Goal: Task Accomplishment & Management: Manage account settings

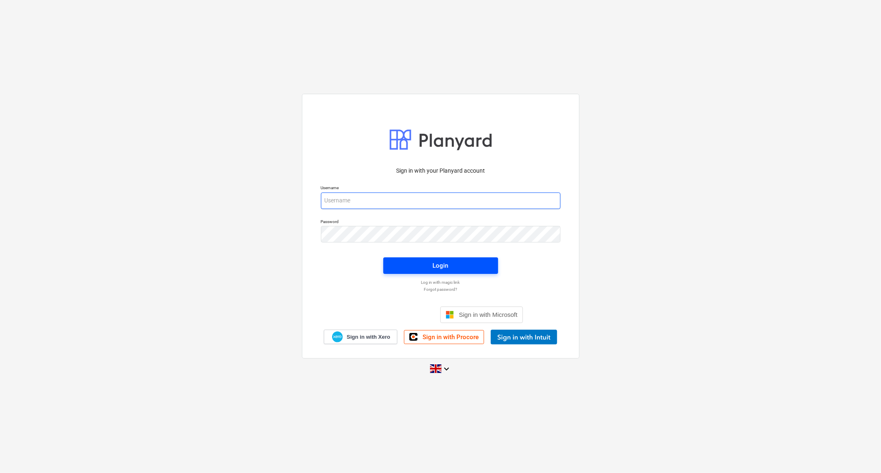
type input "[PERSON_NAME][EMAIL_ADDRESS][DOMAIN_NAME]"
click at [423, 263] on span "Login" at bounding box center [440, 265] width 95 height 11
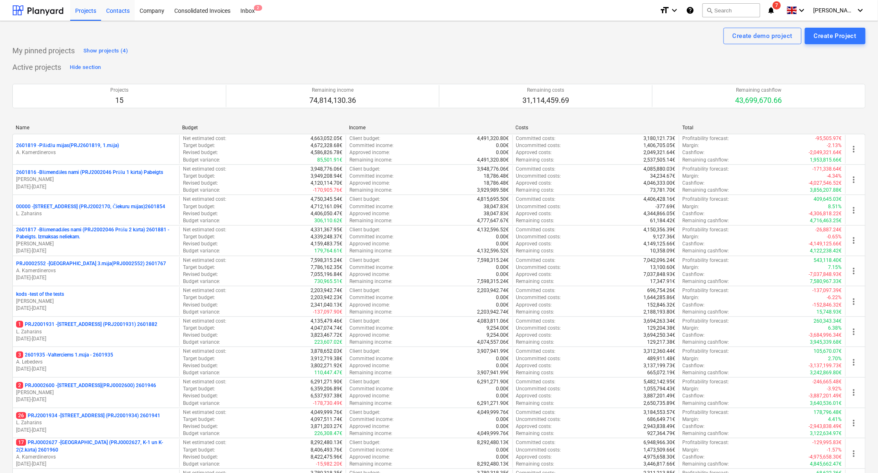
click at [122, 12] on div "Contacts" at bounding box center [117, 10] width 33 height 21
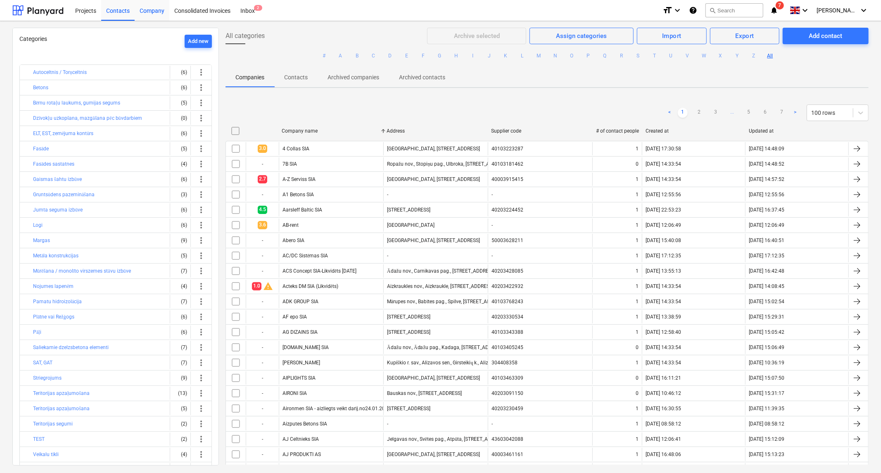
click at [149, 9] on div "Company" at bounding box center [152, 10] width 35 height 21
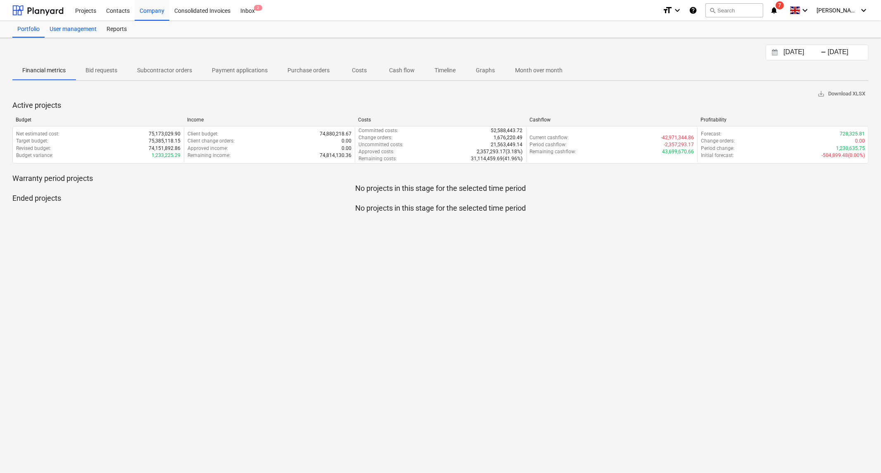
click at [71, 30] on div "User management" at bounding box center [73, 29] width 57 height 17
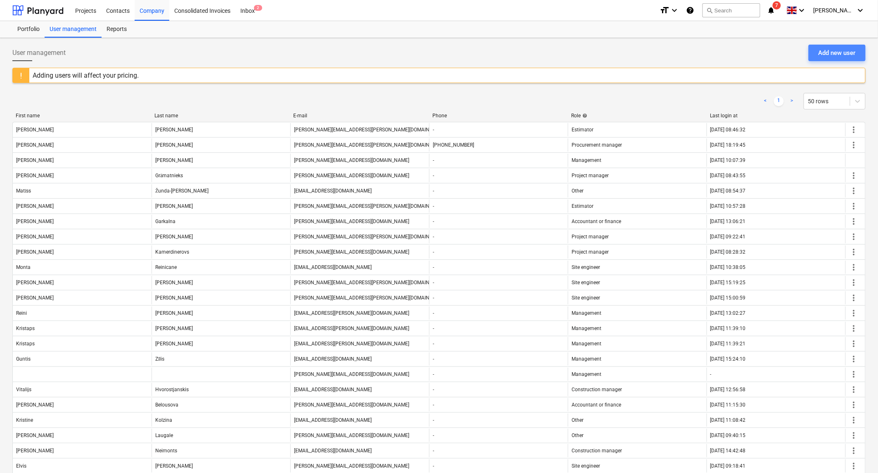
click at [827, 54] on div "Add new user" at bounding box center [837, 52] width 37 height 11
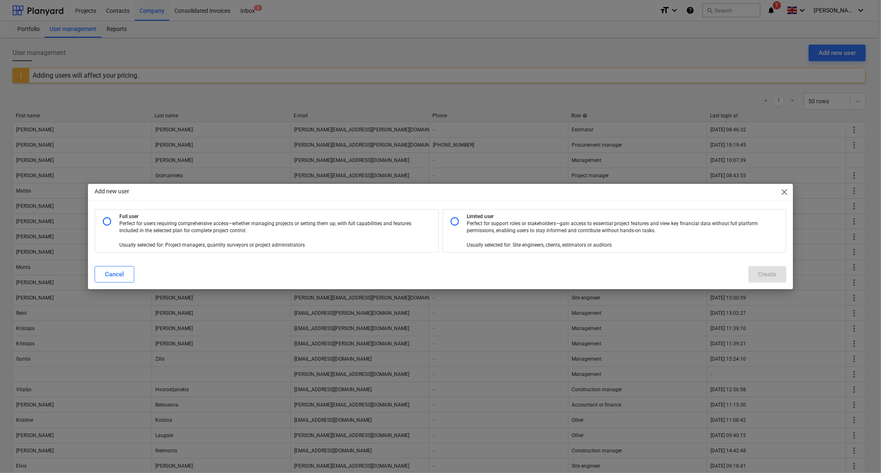
click at [449, 220] on input "radio" at bounding box center [454, 221] width 17 height 17
radio input "true"
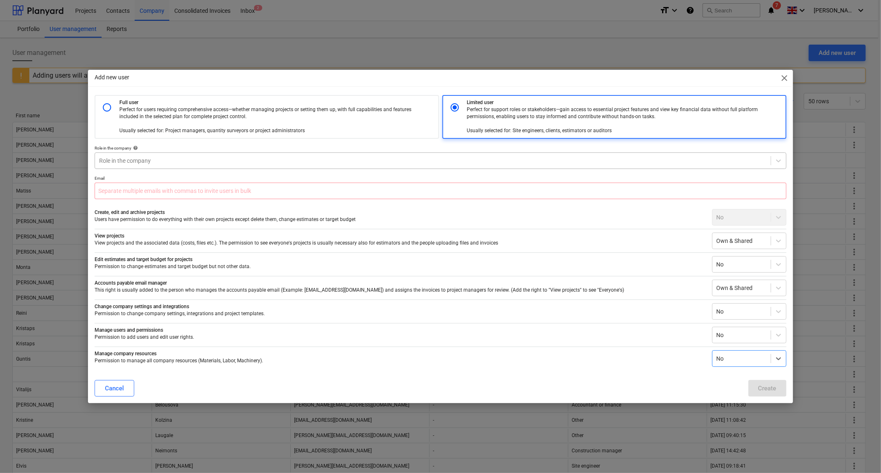
click at [162, 159] on div at bounding box center [432, 161] width 667 height 8
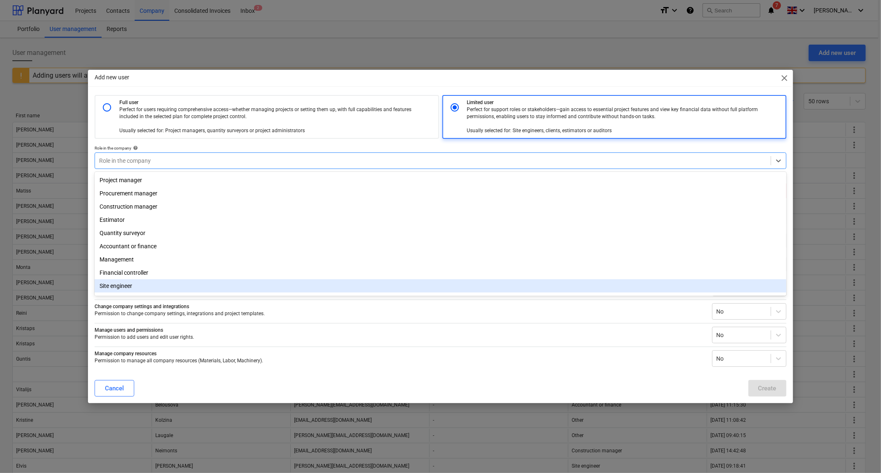
click at [104, 289] on div "Site engineer" at bounding box center [441, 285] width 692 height 13
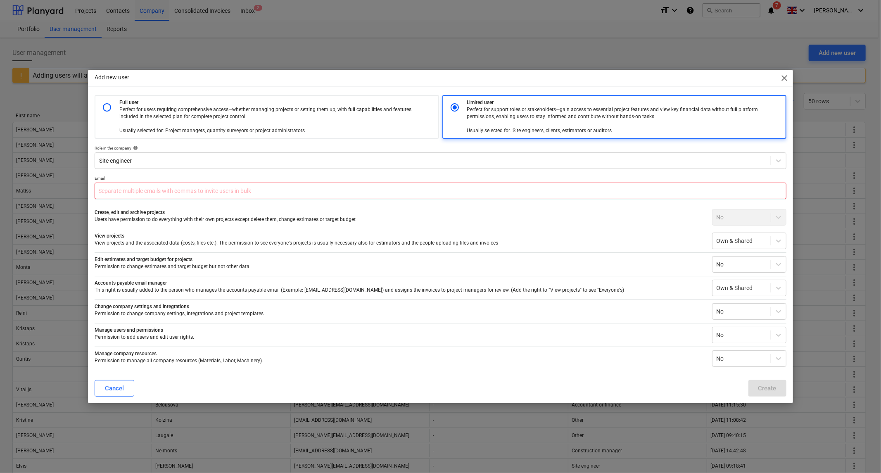
click at [115, 191] on input "text" at bounding box center [440, 191] width 691 height 17
click at [145, 190] on input "edgars." at bounding box center [440, 191] width 691 height 17
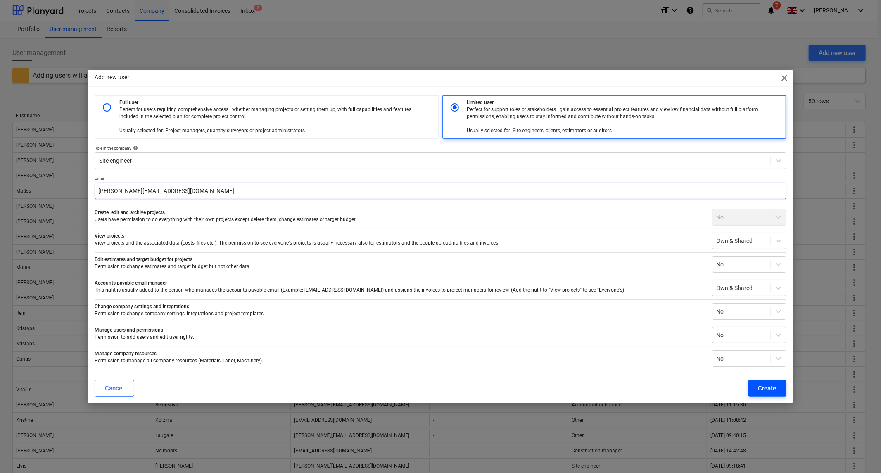
type input "[PERSON_NAME][EMAIL_ADDRESS][DOMAIN_NAME]"
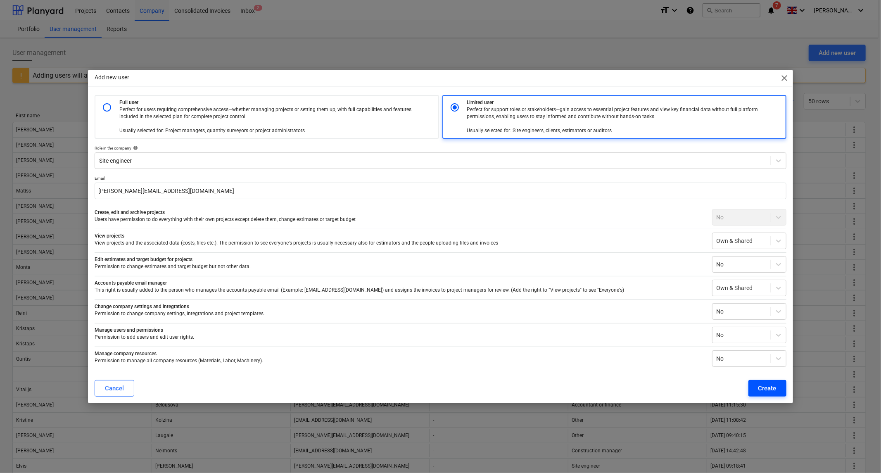
click at [766, 387] on div "Create" at bounding box center [767, 388] width 18 height 11
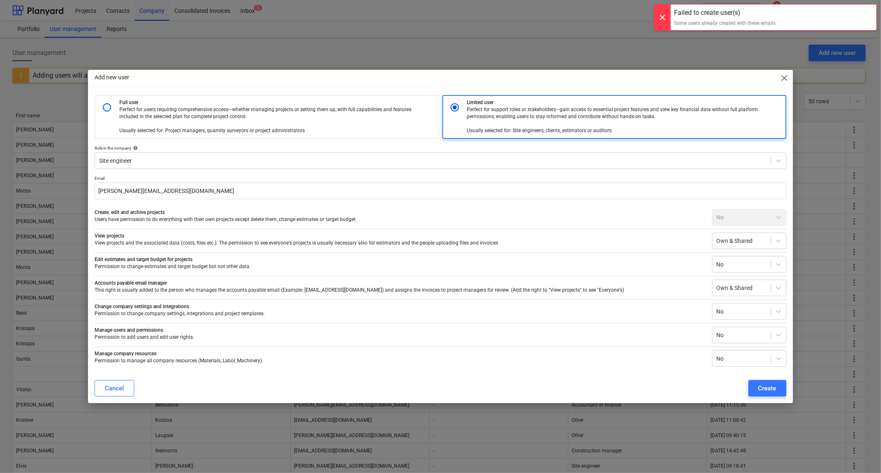
click at [723, 17] on div "Failed to create user(s)" at bounding box center [725, 13] width 102 height 10
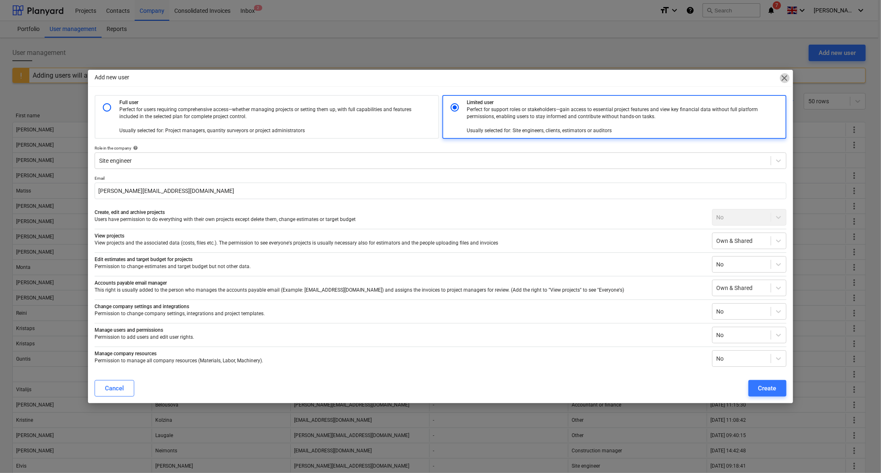
click at [785, 77] on span "close" at bounding box center [785, 78] width 10 height 10
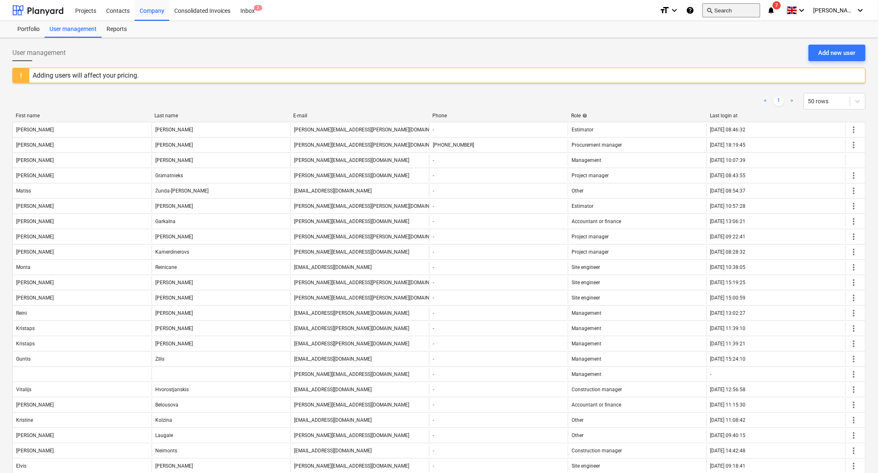
click at [736, 9] on button "search Search" at bounding box center [731, 10] width 58 height 14
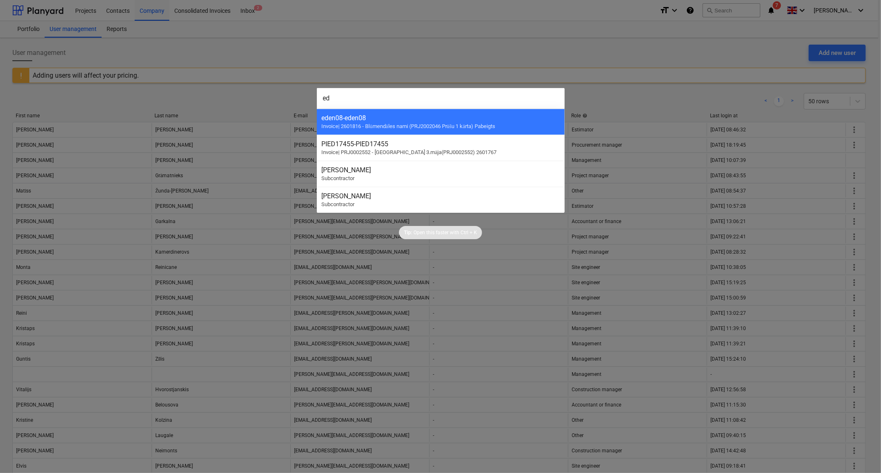
type input "e"
click at [543, 55] on div at bounding box center [440, 236] width 881 height 473
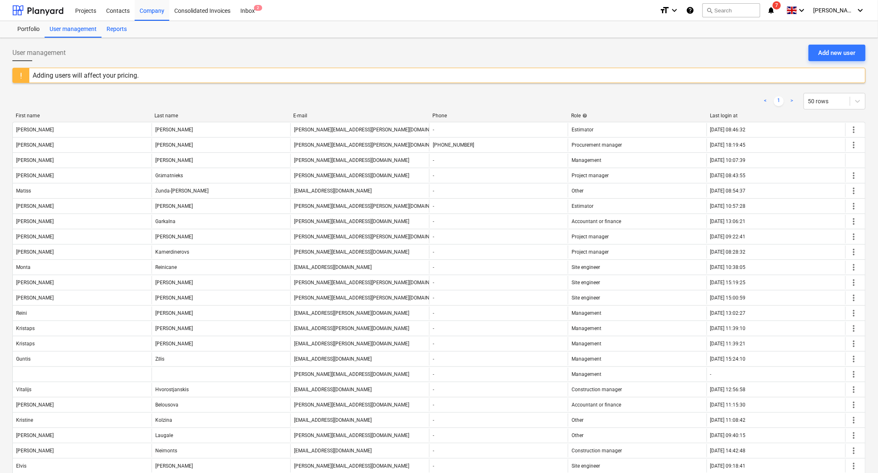
click at [118, 29] on div "Reports" at bounding box center [117, 29] width 30 height 17
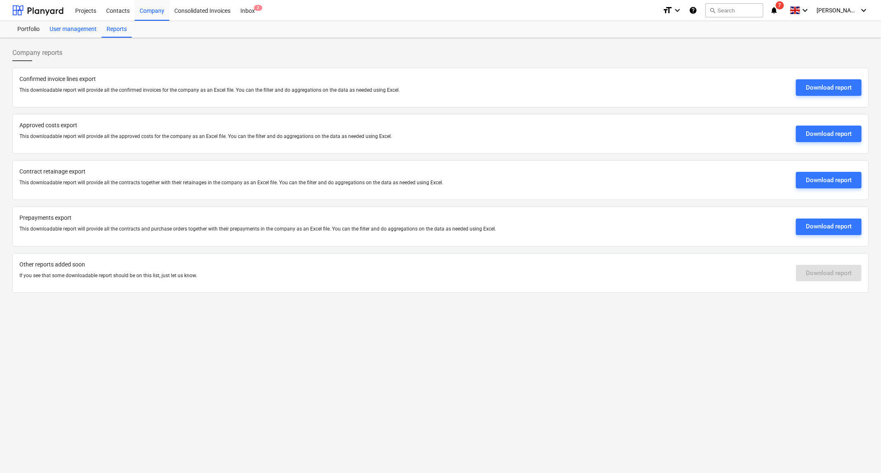
click at [72, 29] on div "User management" at bounding box center [73, 29] width 57 height 17
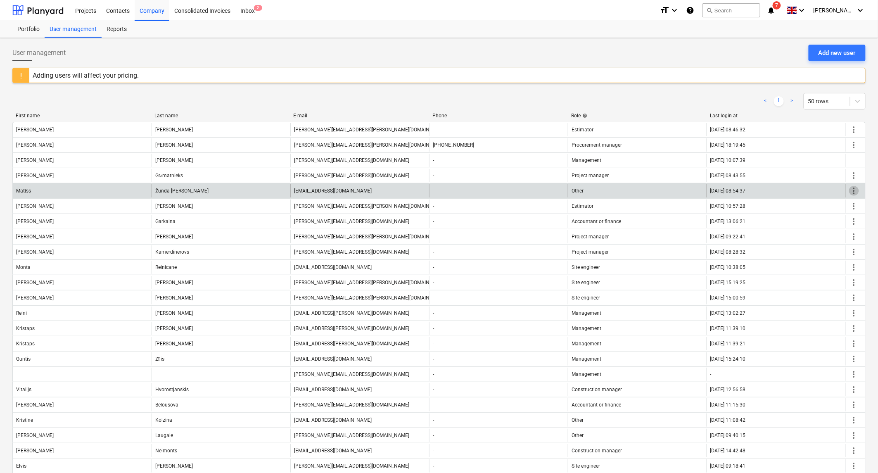
click at [854, 190] on span "more_vert" at bounding box center [854, 191] width 10 height 10
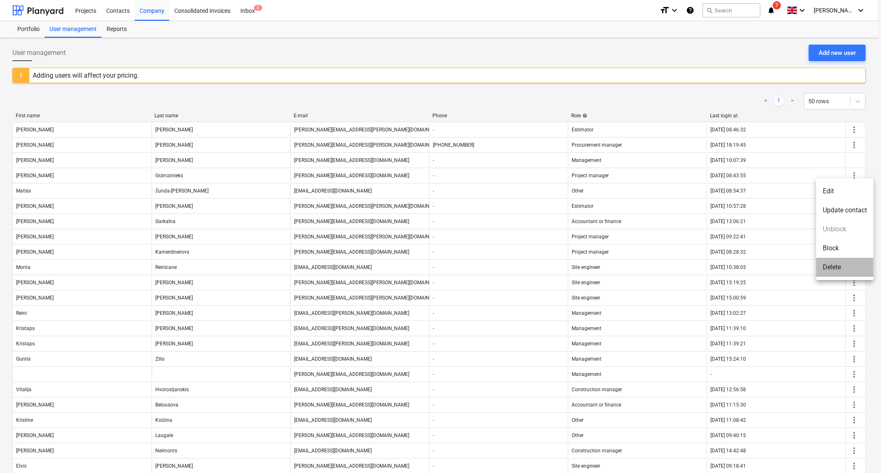
click at [835, 267] on li "Delete" at bounding box center [844, 267] width 57 height 19
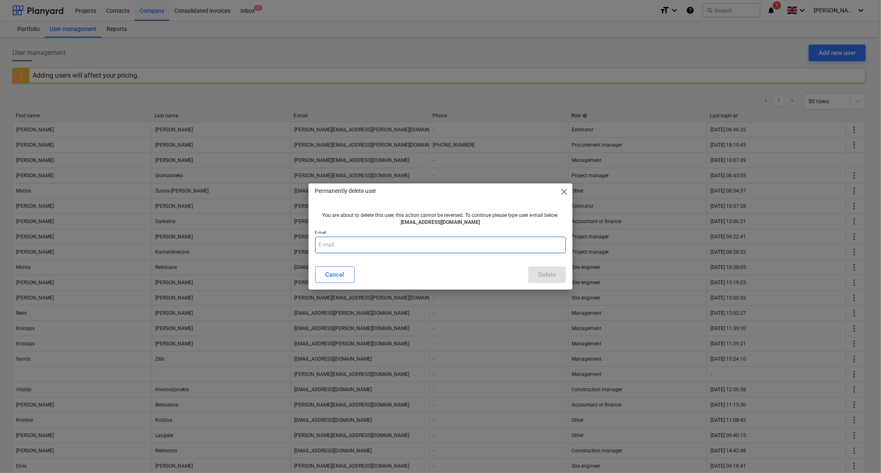
click at [347, 247] on input "text" at bounding box center [440, 245] width 251 height 17
type input "[EMAIL_ADDRESS][DOMAIN_NAME]"
click at [551, 274] on div "Delete" at bounding box center [547, 274] width 18 height 11
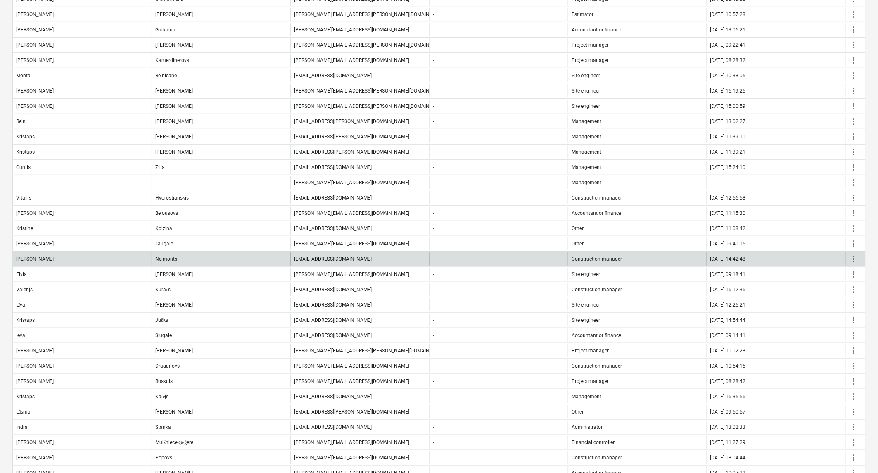
scroll to position [183, 0]
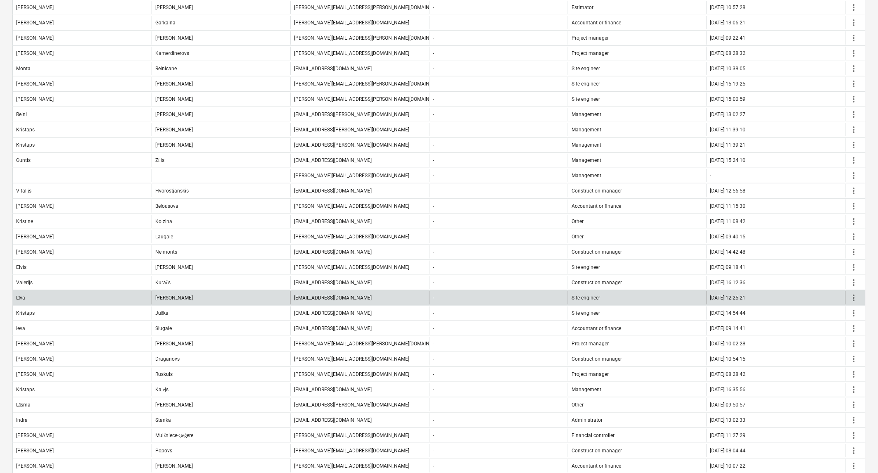
click at [853, 296] on span "more_vert" at bounding box center [854, 298] width 10 height 10
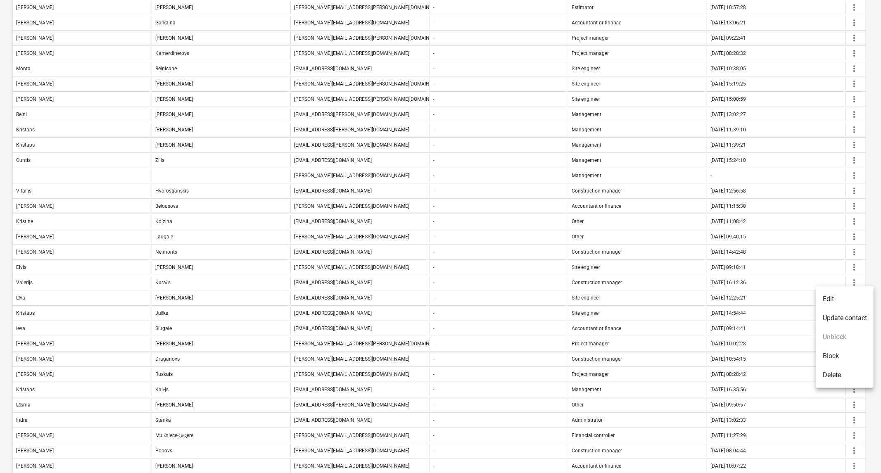
click at [829, 376] on li "Delete" at bounding box center [844, 374] width 57 height 19
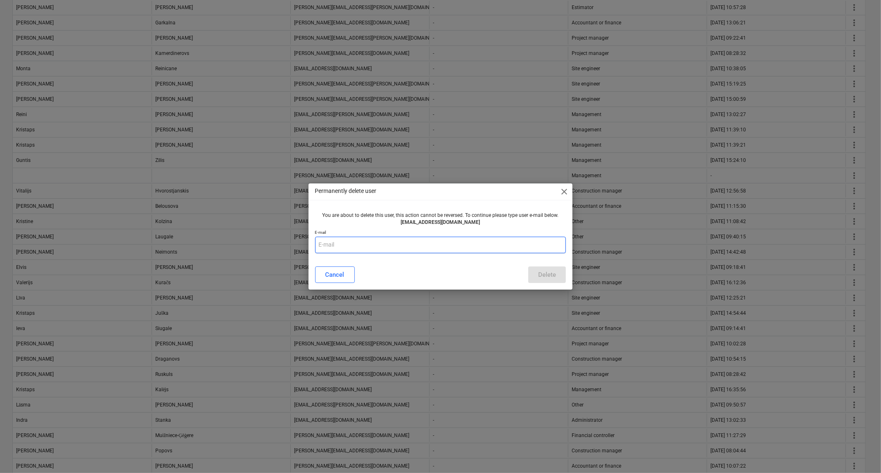
click at [358, 246] on input "text" at bounding box center [440, 245] width 251 height 17
type input "[EMAIL_ADDRESS][DOMAIN_NAME]"
click at [549, 274] on div "Delete" at bounding box center [547, 274] width 18 height 11
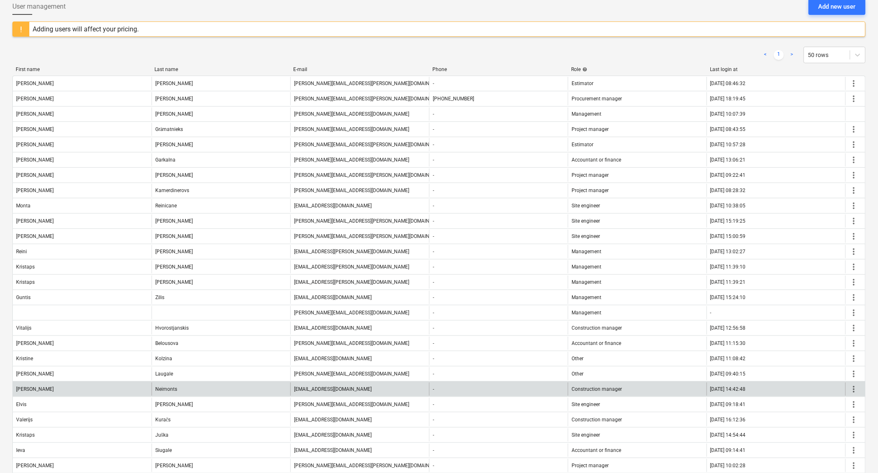
scroll to position [0, 0]
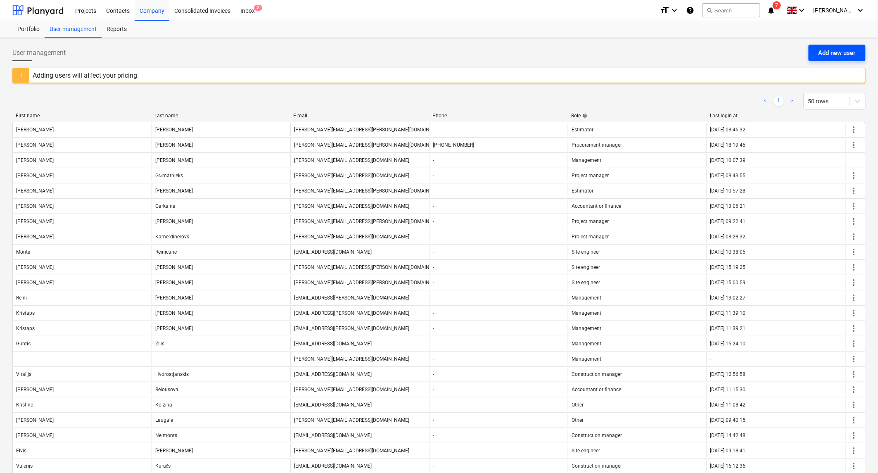
click at [835, 51] on div "Add new user" at bounding box center [837, 52] width 37 height 11
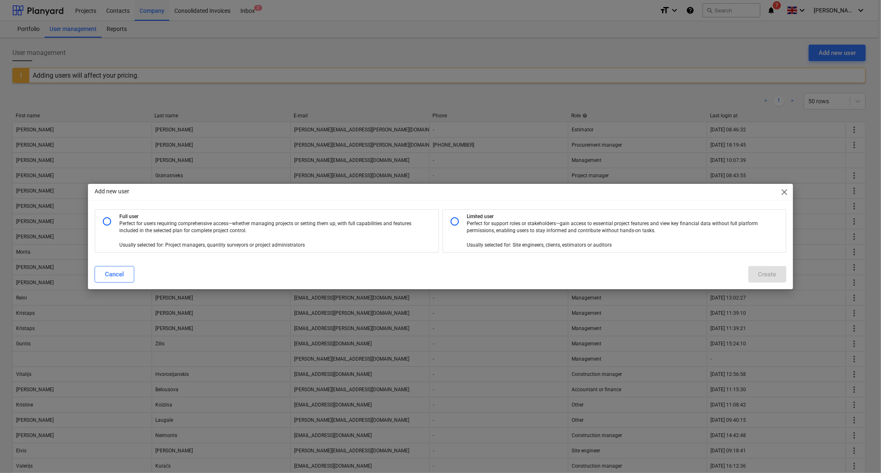
click at [452, 221] on input "radio" at bounding box center [454, 221] width 17 height 17
radio input "true"
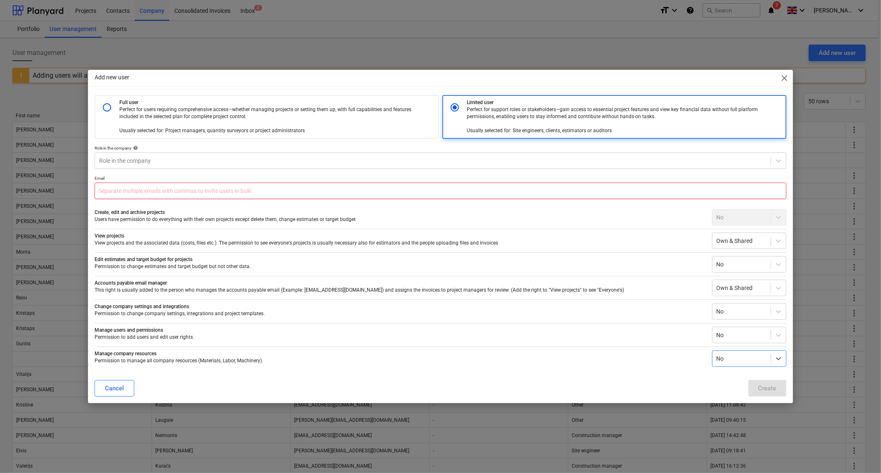
click at [113, 190] on input "text" at bounding box center [440, 191] width 691 height 17
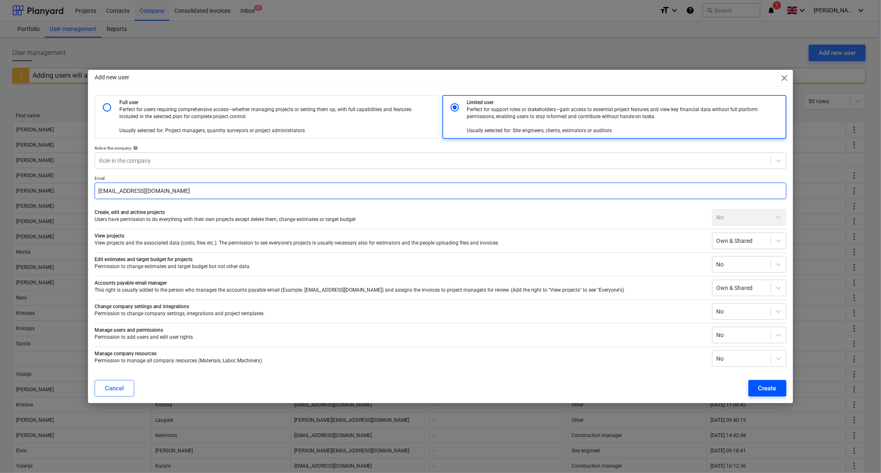
type input "[EMAIL_ADDRESS][DOMAIN_NAME]"
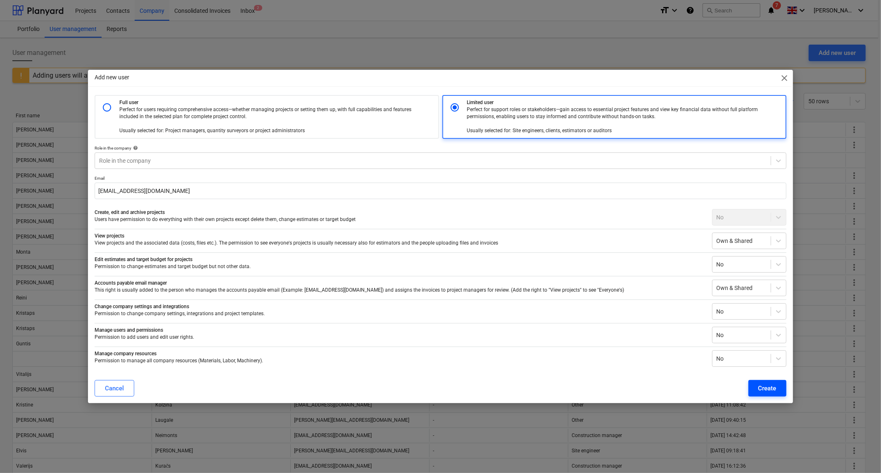
click at [762, 387] on div "Create" at bounding box center [767, 388] width 18 height 11
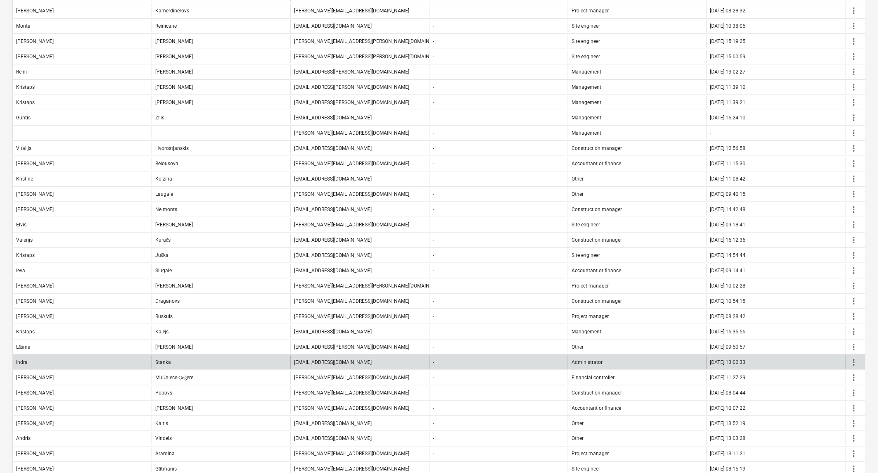
scroll to position [332, 0]
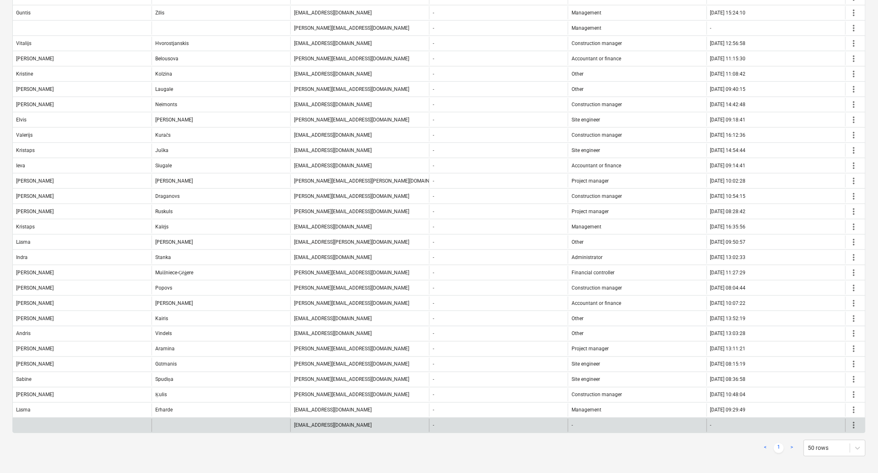
click at [857, 423] on span "more_vert" at bounding box center [854, 425] width 10 height 10
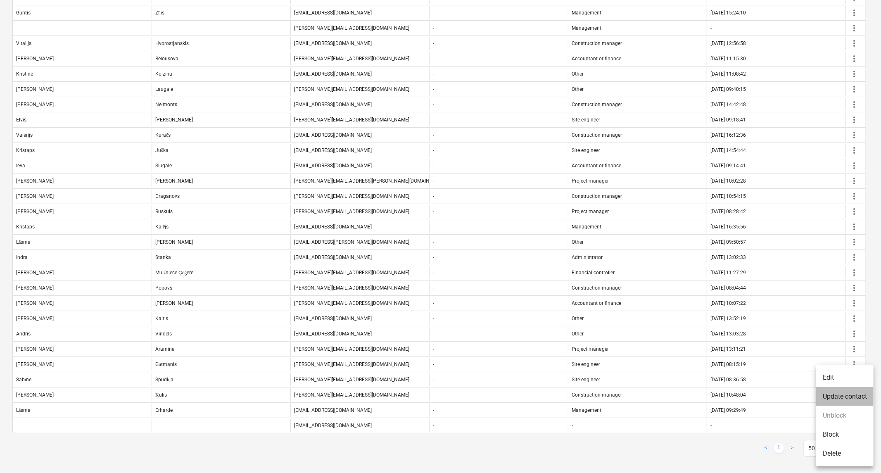
click at [838, 389] on li "Update contact" at bounding box center [844, 396] width 57 height 19
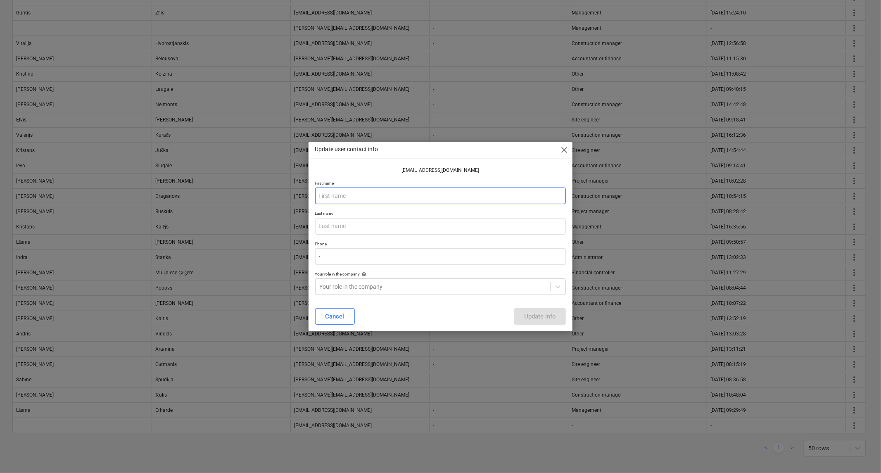
click at [333, 197] on input "text" at bounding box center [440, 195] width 251 height 17
type input "[PERSON_NAME]"
click at [347, 228] on input "text" at bounding box center [440, 226] width 251 height 17
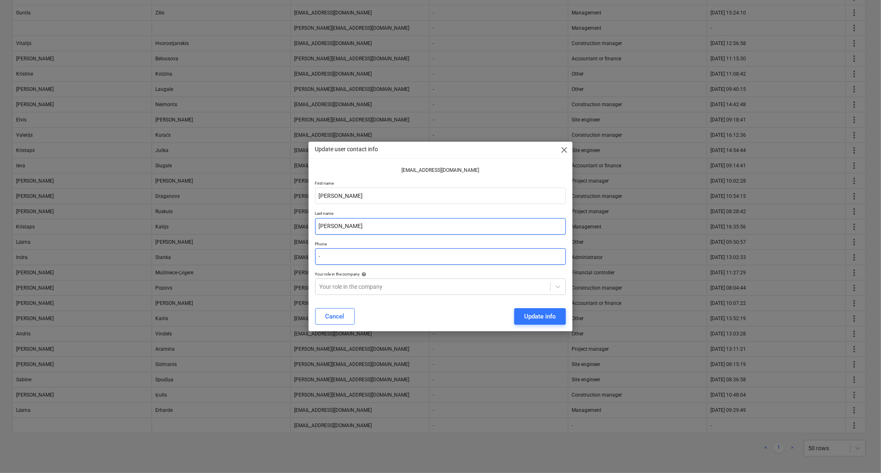
type input "[PERSON_NAME]"
click at [332, 254] on input "-" at bounding box center [440, 256] width 251 height 17
type input "-"
type input "0037129636909"
click at [403, 286] on div at bounding box center [433, 286] width 227 height 8
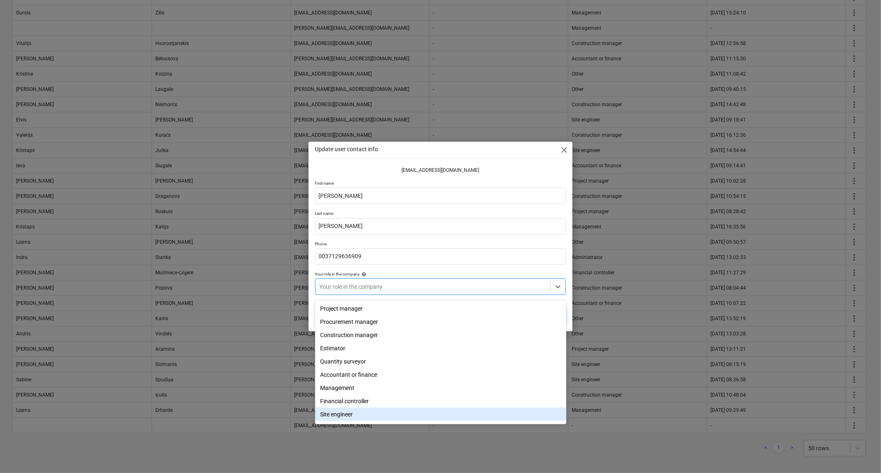
click at [356, 411] on div "Site engineer" at bounding box center [440, 414] width 251 height 13
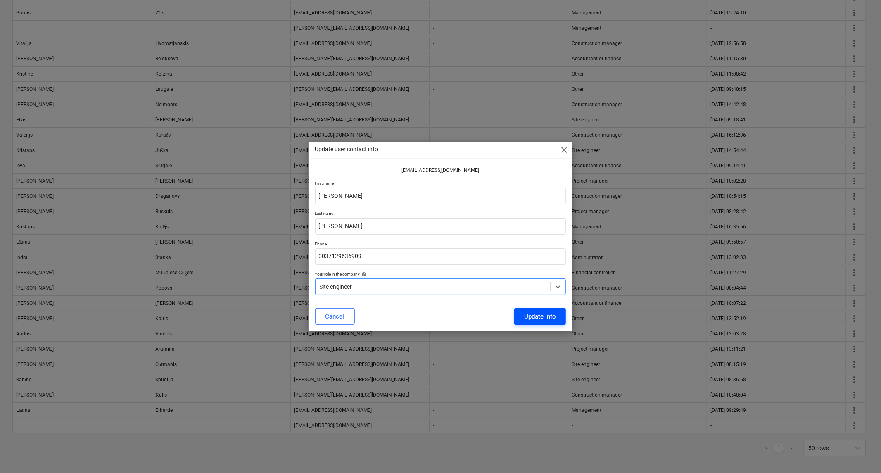
click at [536, 315] on div "Update info" at bounding box center [540, 316] width 32 height 11
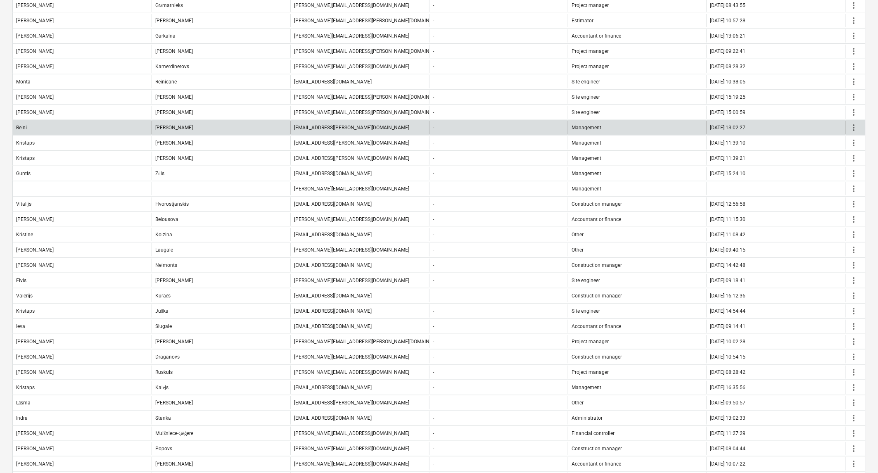
scroll to position [0, 0]
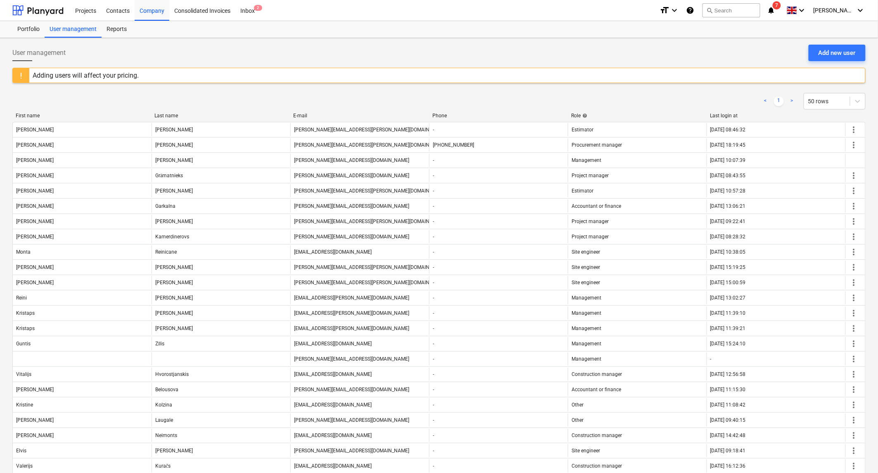
click at [775, 11] on icon "notifications" at bounding box center [771, 10] width 8 height 10
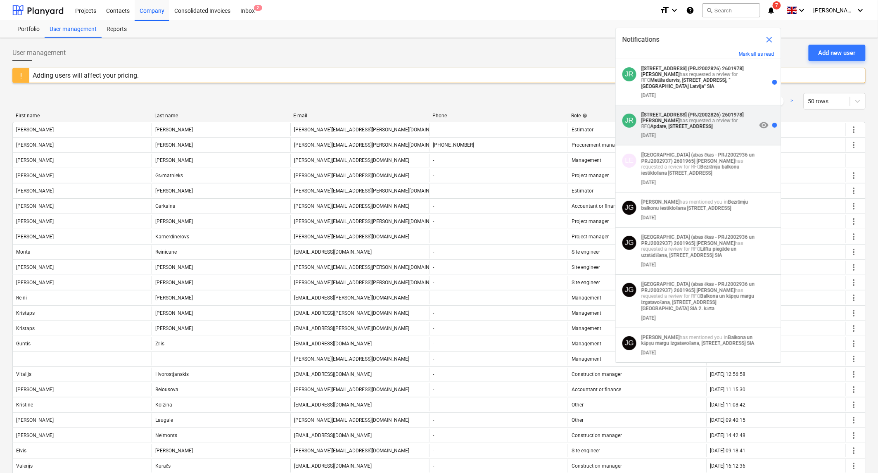
click at [667, 112] on strong "[[STREET_ADDRESS] (PRJ2002826) 2601978]" at bounding box center [692, 115] width 102 height 6
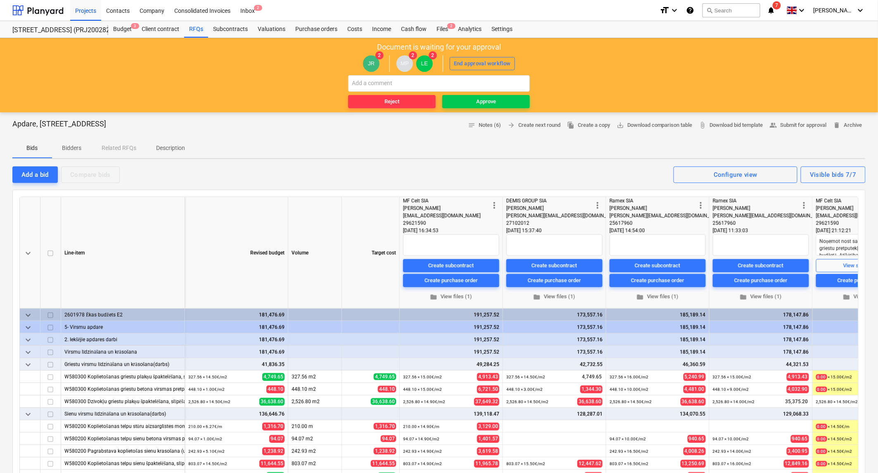
drag, startPoint x: 488, startPoint y: 100, endPoint x: 663, endPoint y: 114, distance: 176.1
click at [488, 100] on div "Approve" at bounding box center [486, 101] width 20 height 9
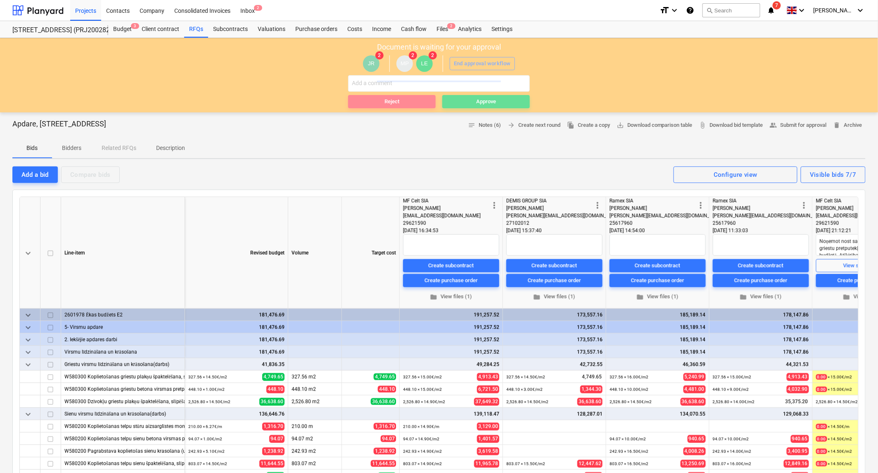
click at [775, 11] on icon "notifications" at bounding box center [771, 10] width 8 height 10
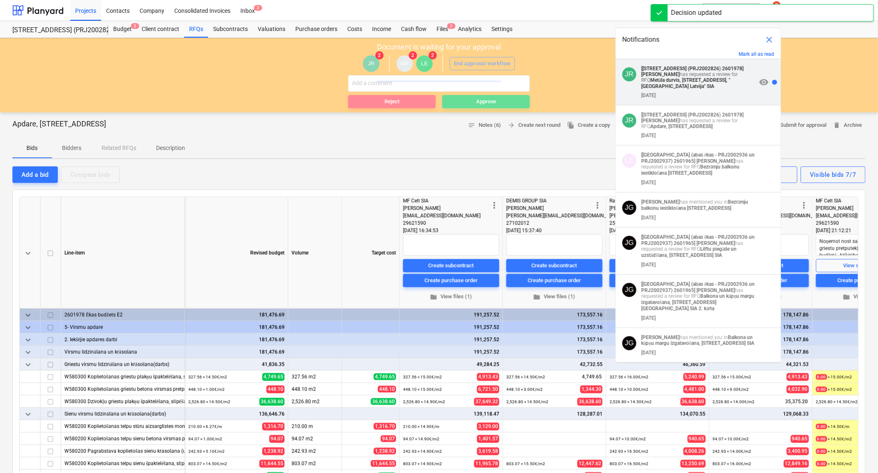
click at [684, 83] on strong "Metāla durvis, [STREET_ADDRESS], "[GEOGRAPHIC_DATA] Latvija'' SIA" at bounding box center [685, 83] width 89 height 12
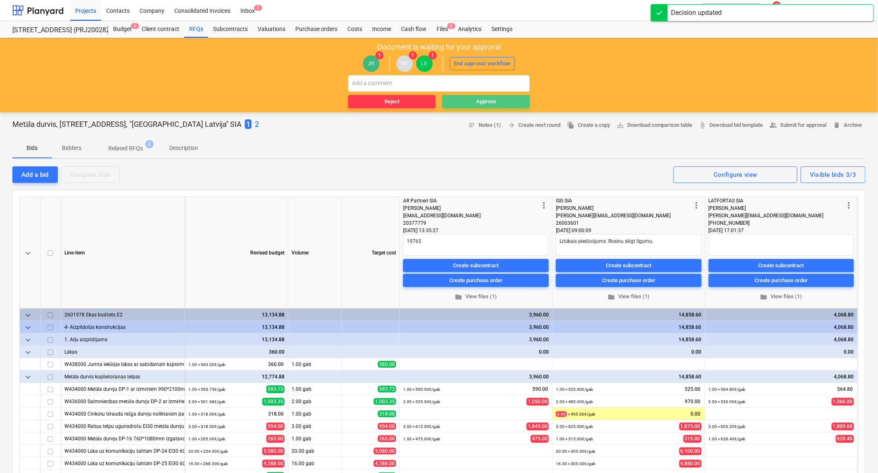
click at [482, 101] on div "Approve" at bounding box center [486, 101] width 20 height 9
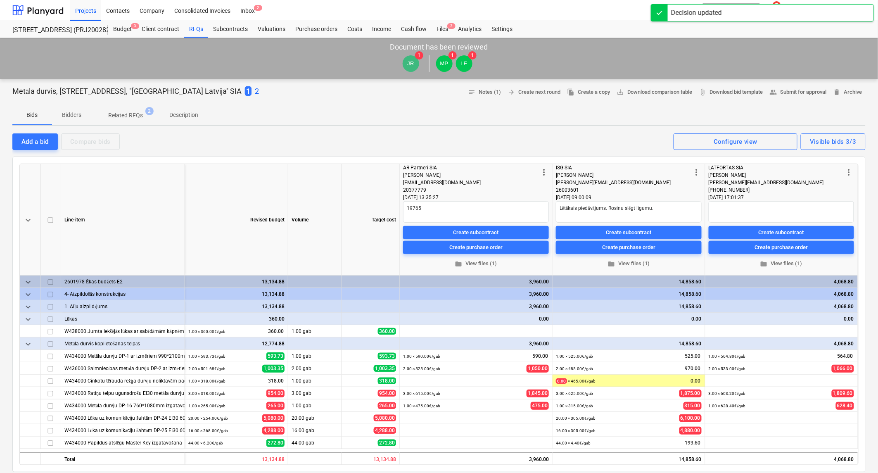
click at [586, 11] on div "Projects Contacts Company Consolidated Invoices Inbox 2" at bounding box center [361, 10] width 583 height 21
click at [385, 12] on div "Projects Contacts Company Consolidated Invoices Inbox 2" at bounding box center [361, 10] width 583 height 21
click at [775, 12] on icon "notifications" at bounding box center [771, 10] width 8 height 10
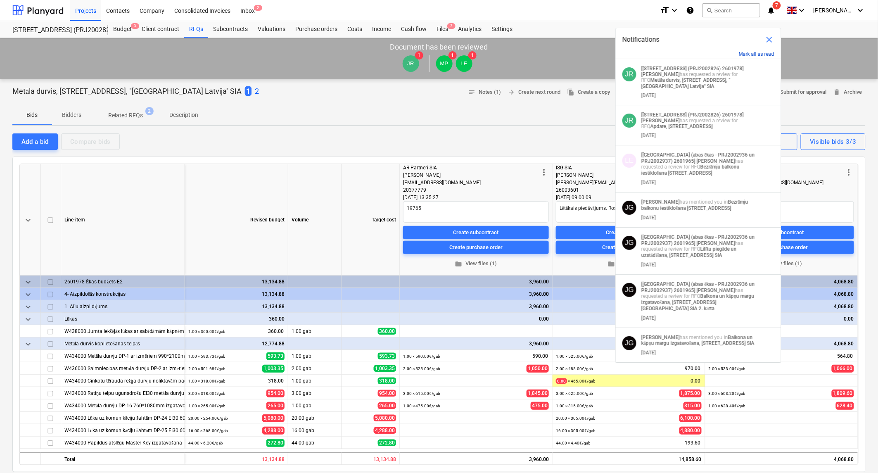
click at [752, 54] on button "Mark all as read" at bounding box center [757, 54] width 36 height 6
click at [767, 39] on span "close" at bounding box center [769, 40] width 10 height 10
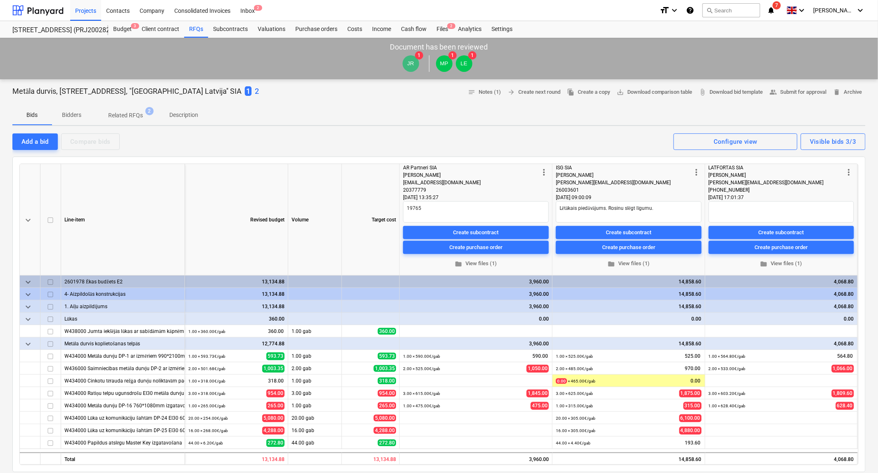
type textarea "x"
